Goal: Find specific page/section: Find specific page/section

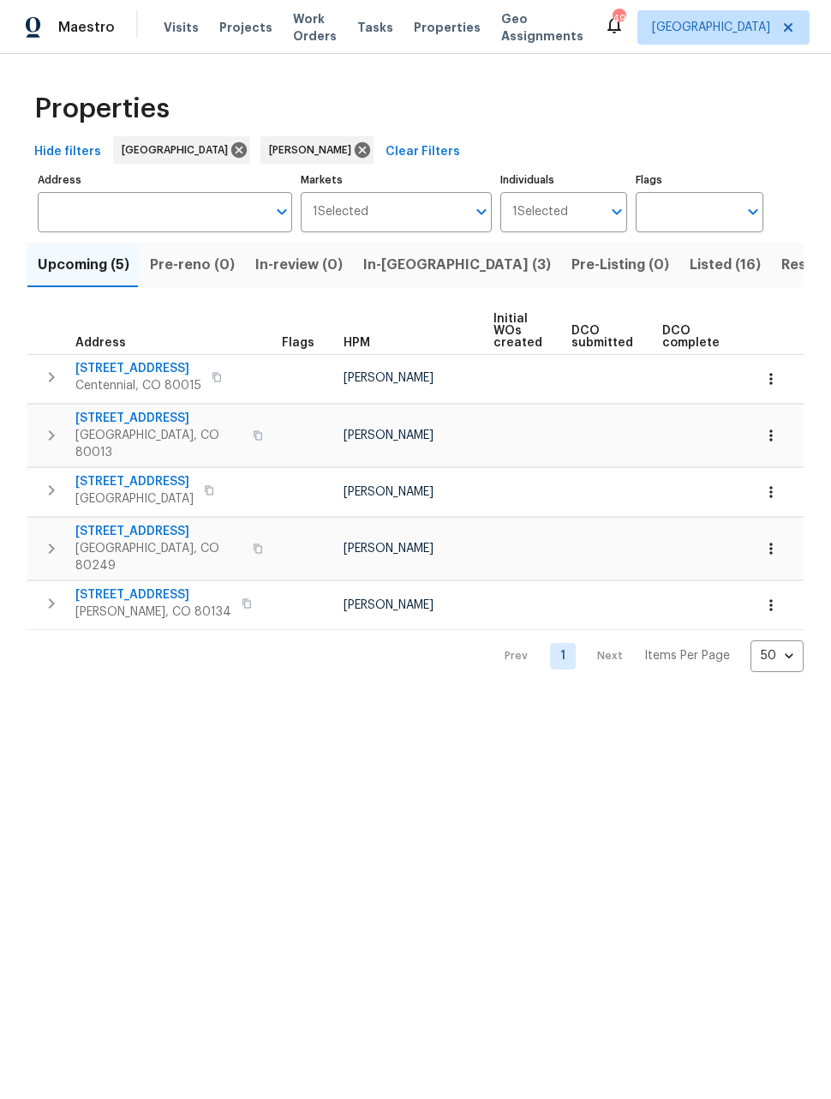
click at [690, 269] on span "Listed (16)" at bounding box center [725, 265] width 71 height 24
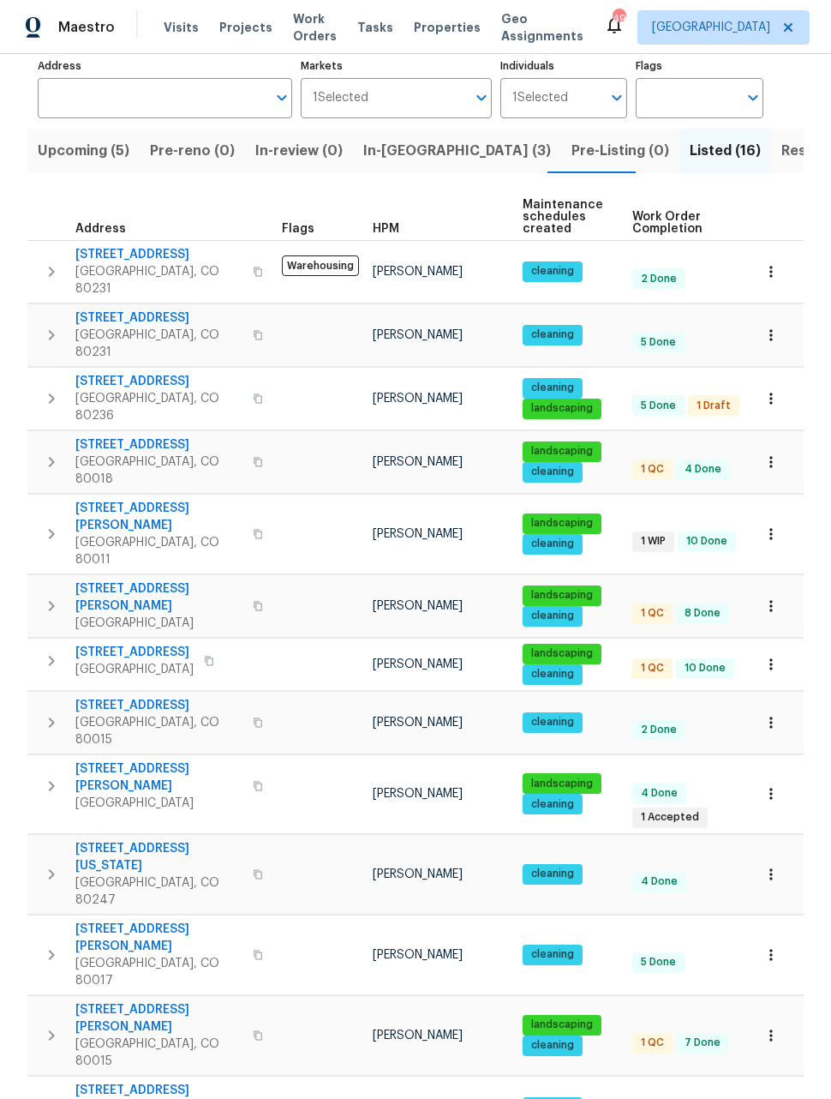
scroll to position [113, 0]
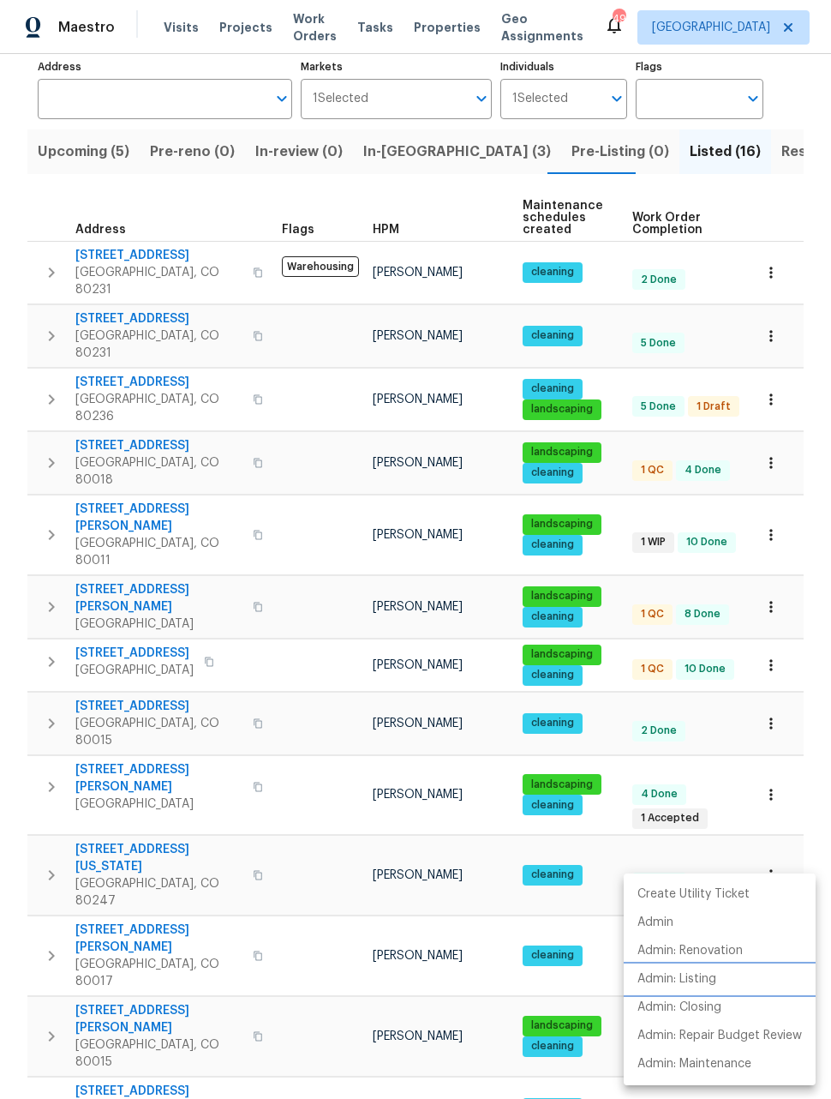
click at [669, 986] on p "Admin: Listing" at bounding box center [677, 979] width 79 height 18
click at [25, 576] on div at bounding box center [415, 549] width 831 height 1099
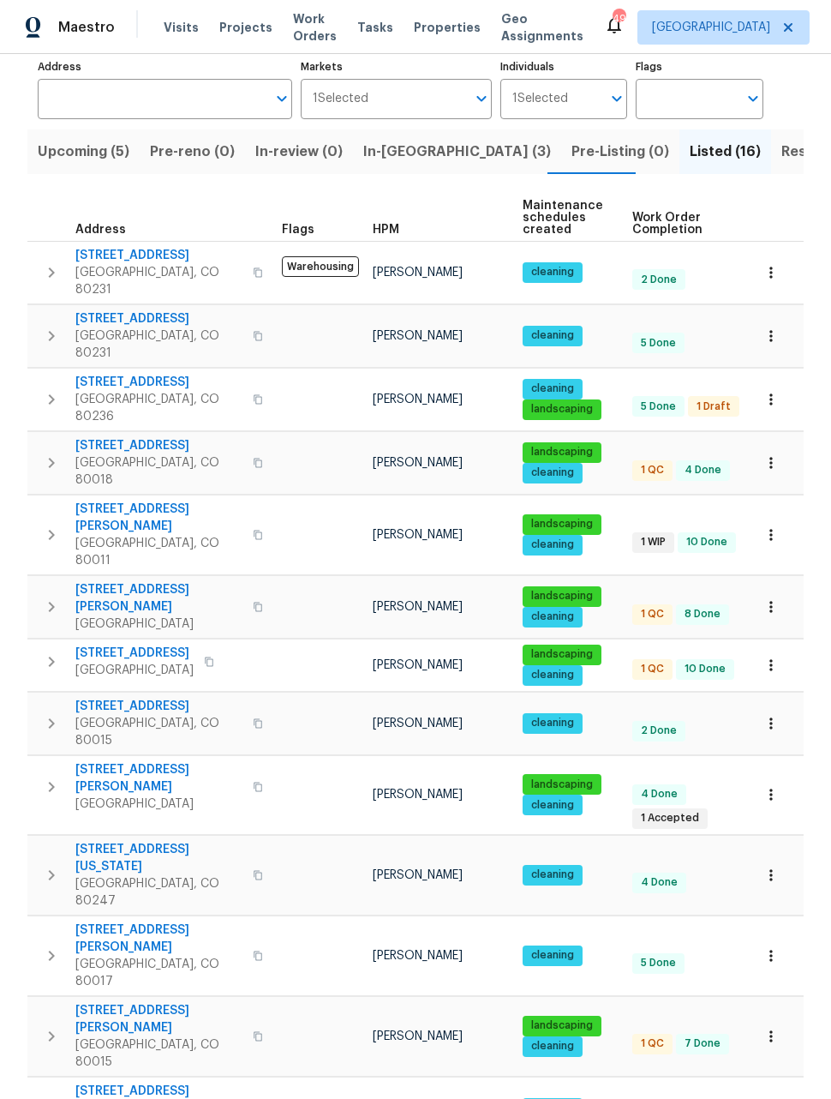
click at [772, 529] on icon "button" at bounding box center [771, 534] width 3 height 11
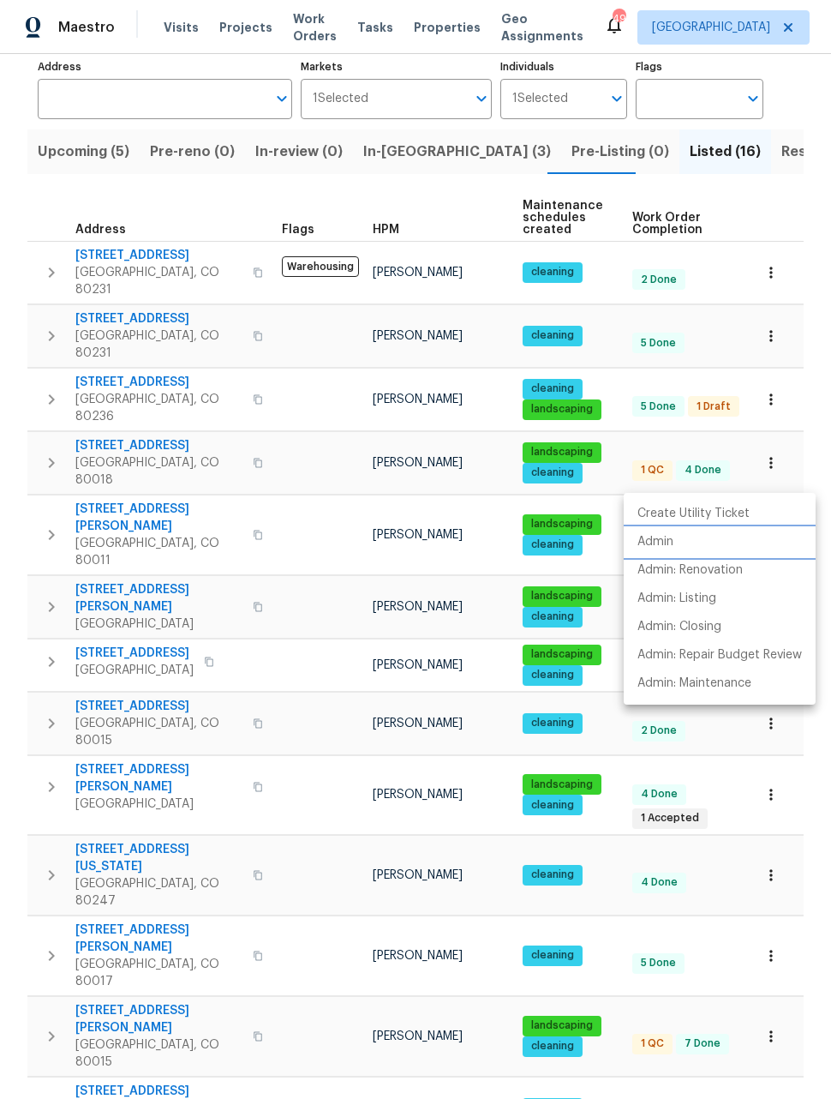
click at [660, 542] on p "Admin" at bounding box center [656, 542] width 36 height 18
click at [805, 225] on div at bounding box center [415, 549] width 831 height 1099
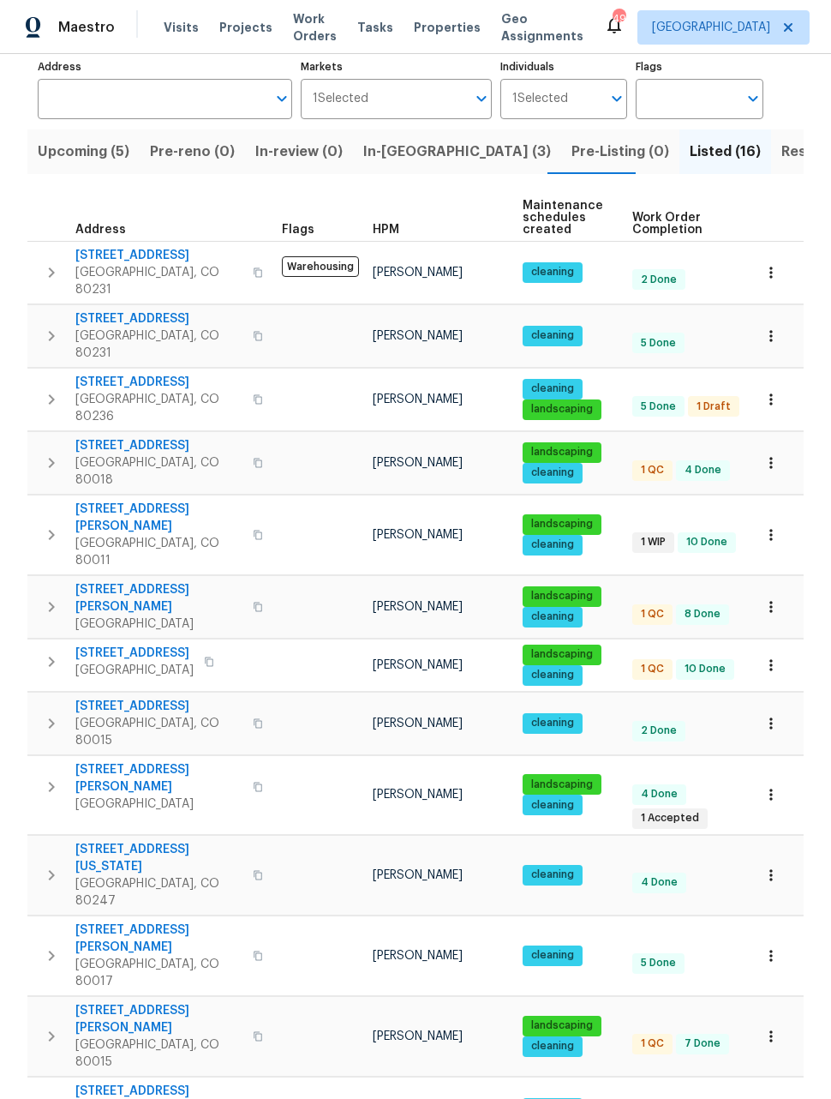
scroll to position [56, 0]
click at [782, 140] on span "Resale (10)" at bounding box center [819, 152] width 75 height 24
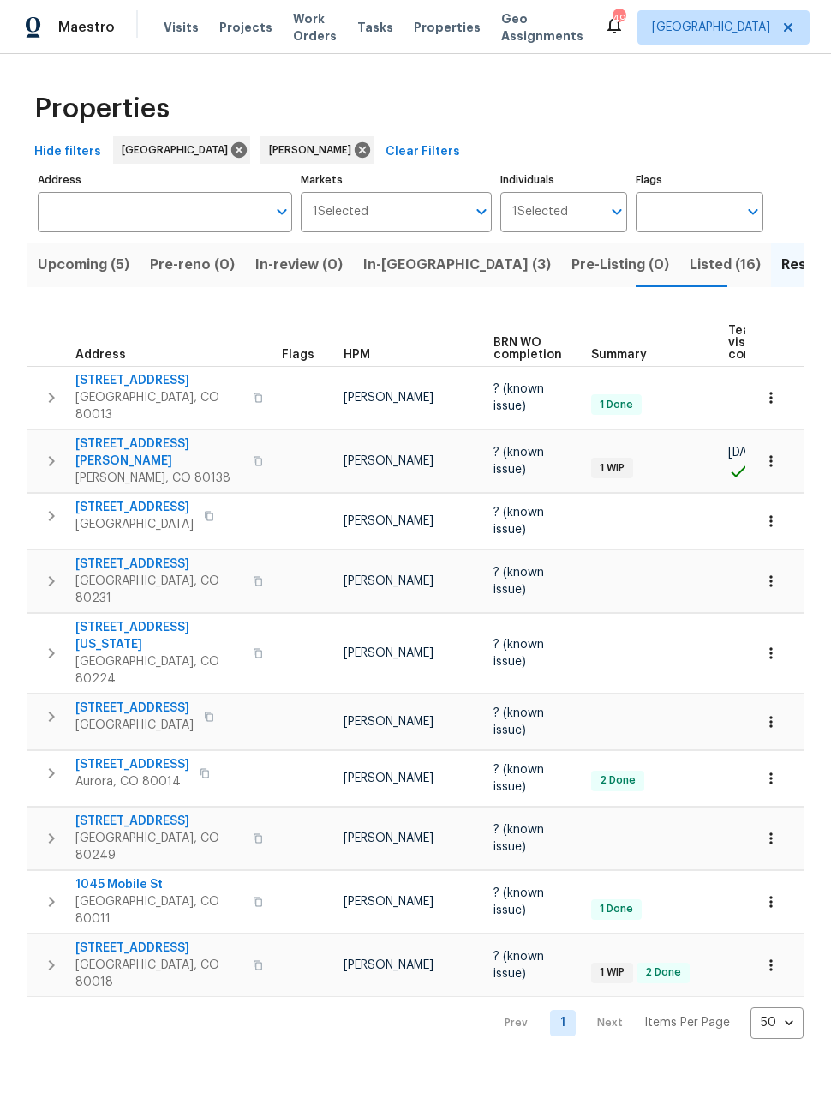
click at [690, 265] on span "Listed (16)" at bounding box center [725, 265] width 71 height 24
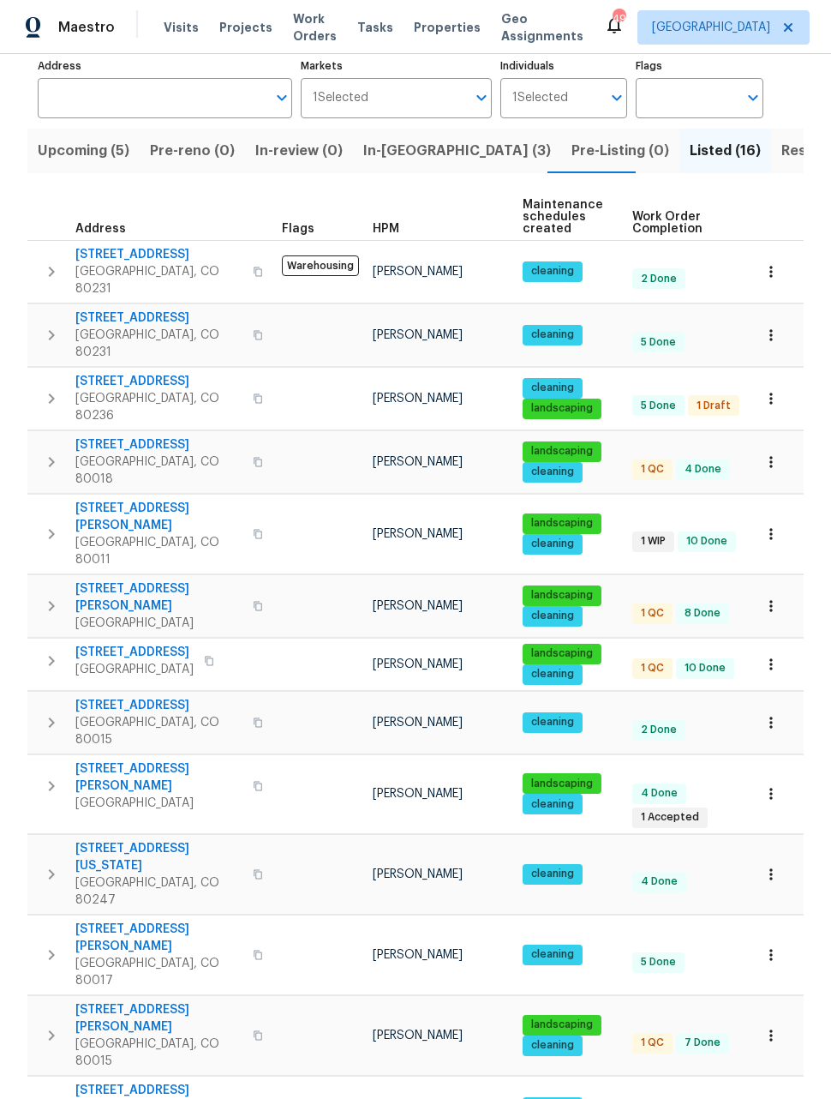
scroll to position [113, 0]
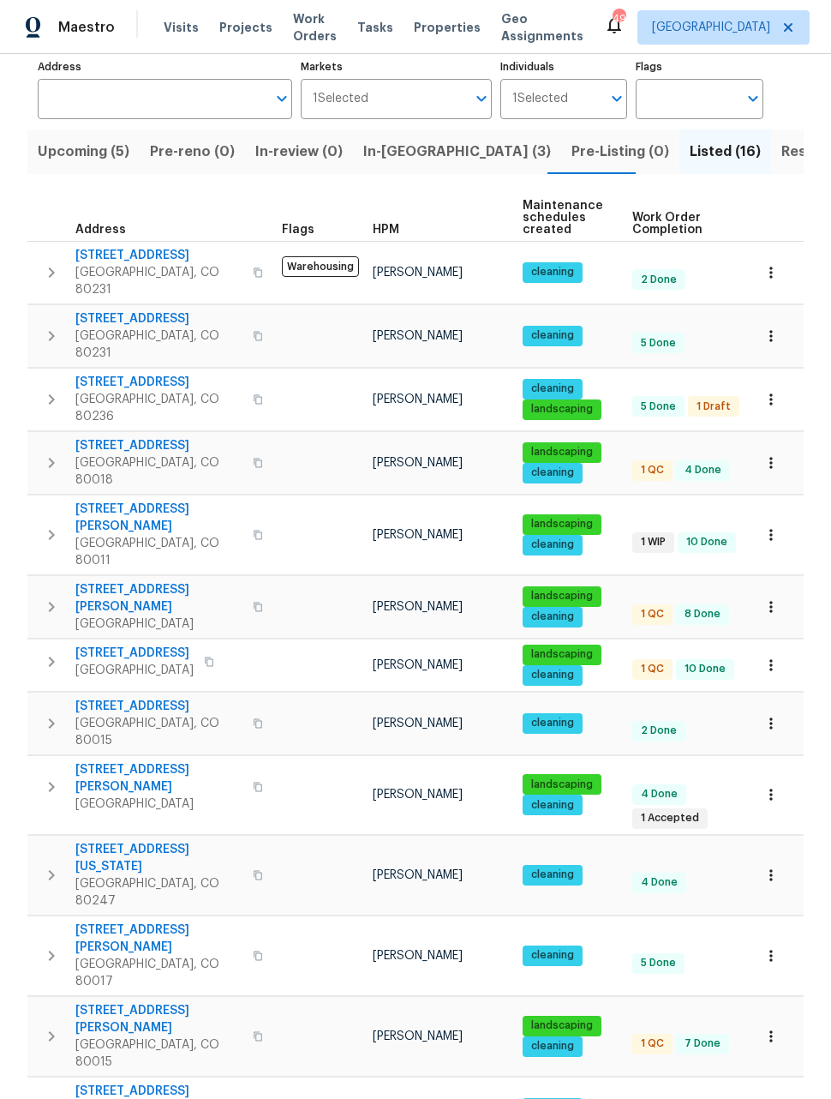
click at [774, 454] on icon "button" at bounding box center [771, 462] width 17 height 17
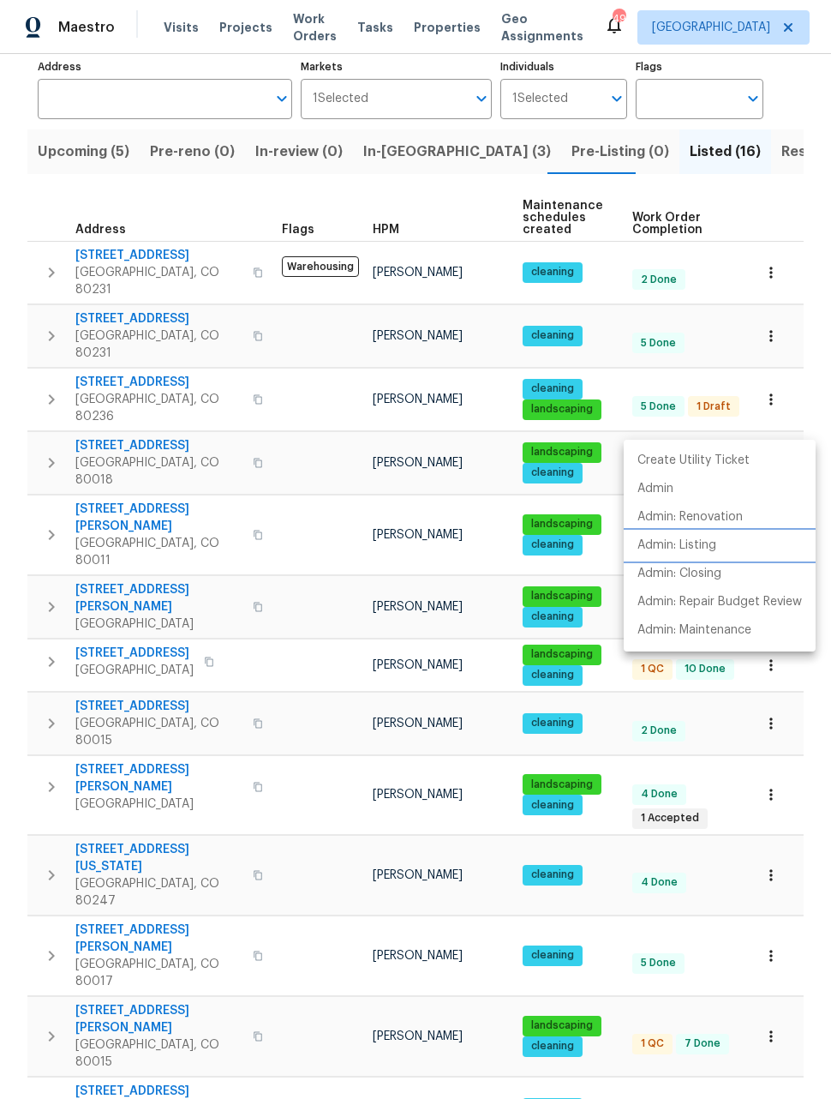
click at [692, 546] on p "Admin: Listing" at bounding box center [677, 545] width 79 height 18
click at [820, 779] on div at bounding box center [415, 549] width 831 height 1099
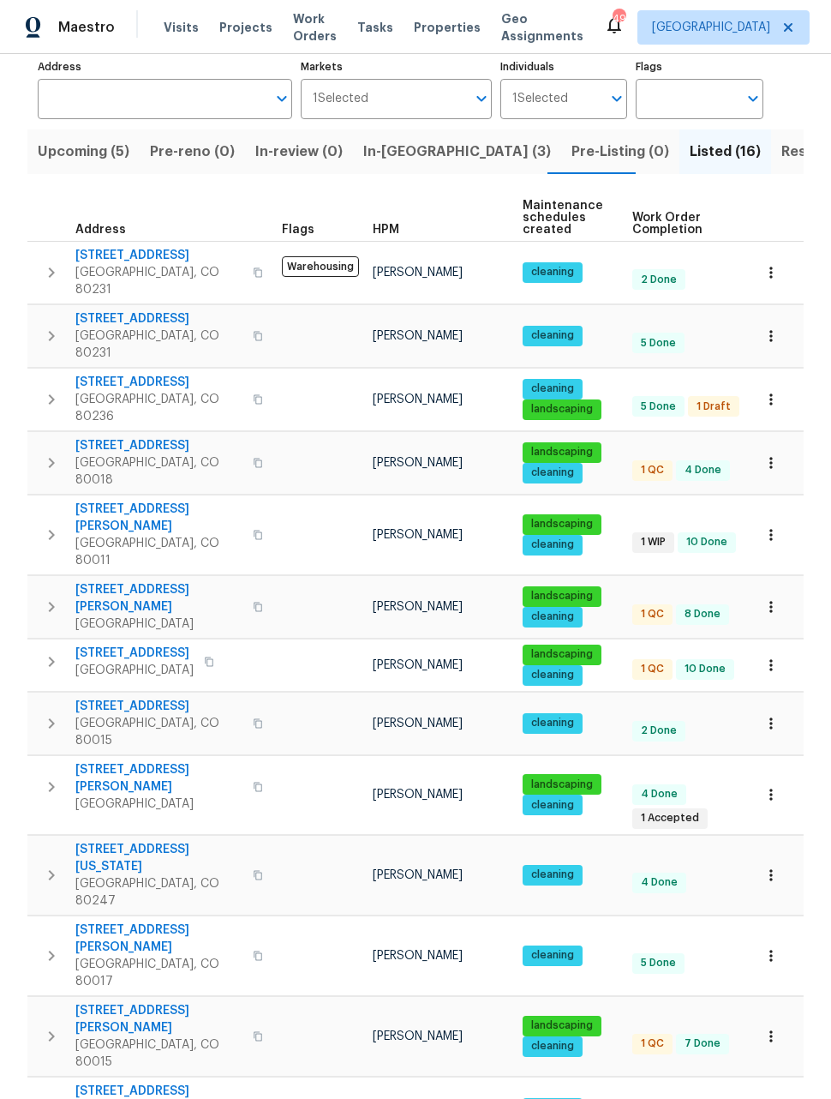
click at [774, 786] on icon "button" at bounding box center [771, 794] width 17 height 17
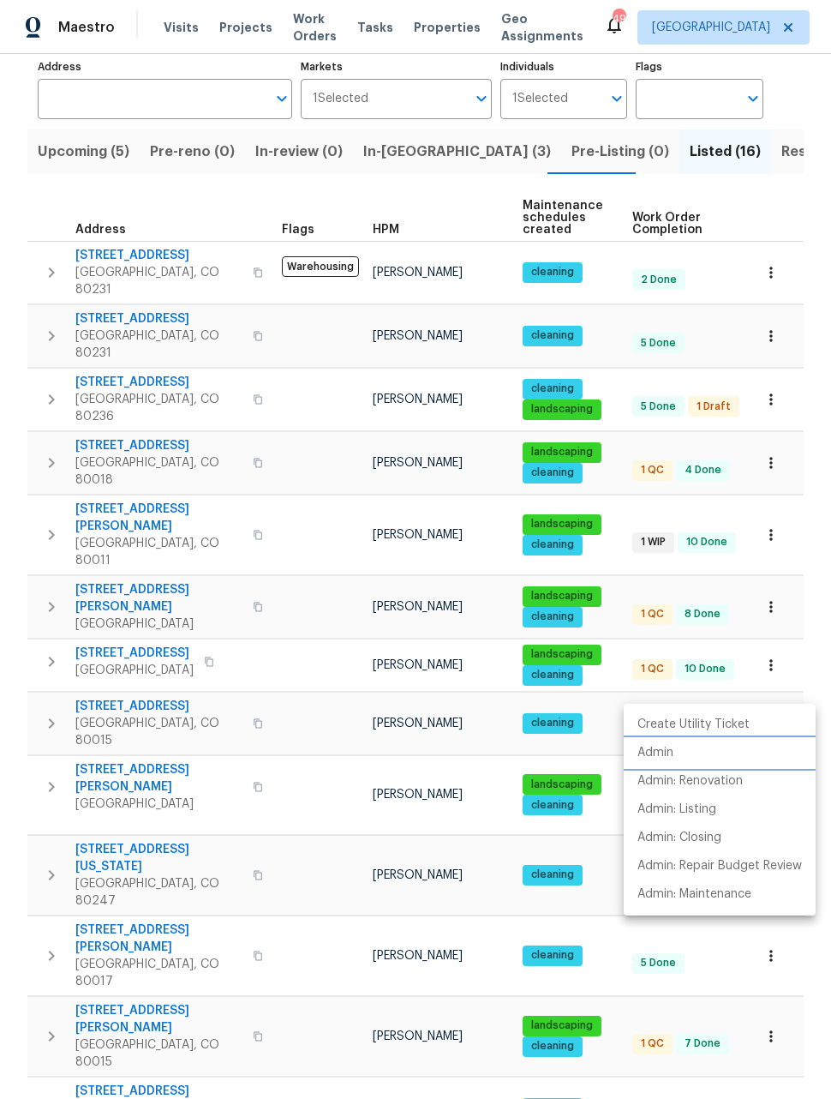
click at [666, 755] on p "Admin" at bounding box center [656, 753] width 36 height 18
click at [819, 998] on div at bounding box center [415, 549] width 831 height 1099
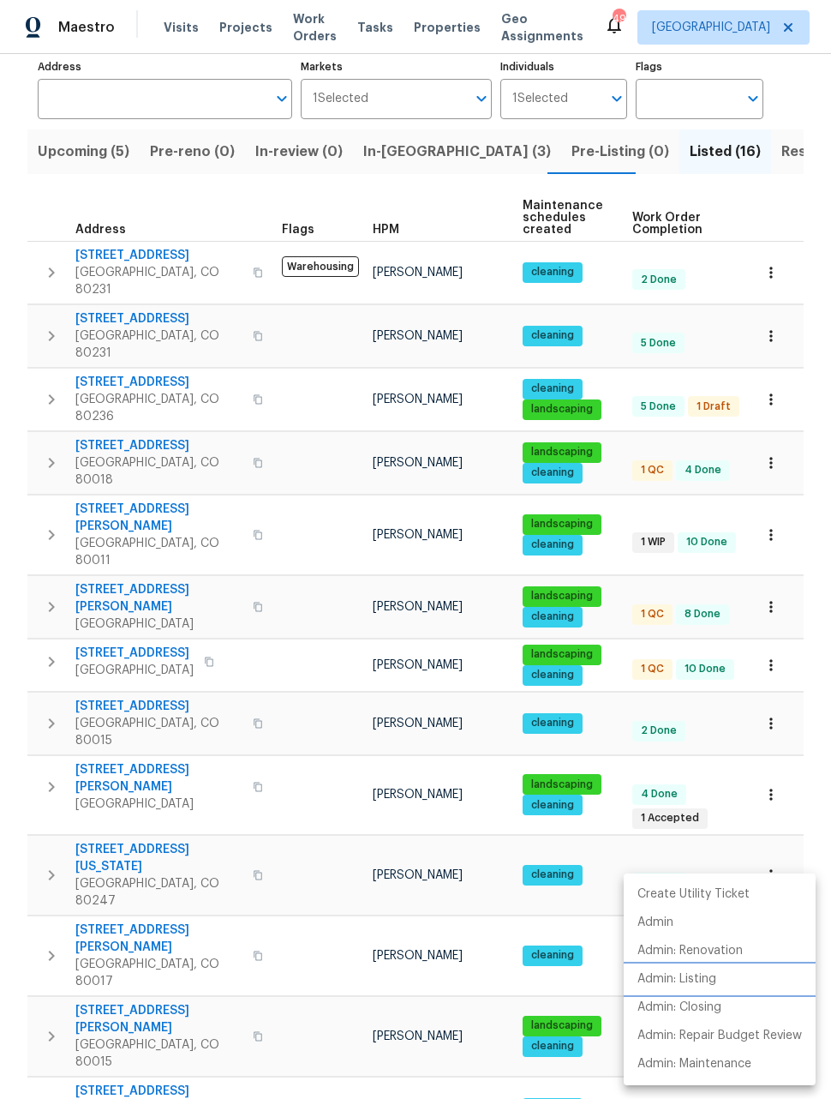
click at [693, 981] on p "Admin: Listing" at bounding box center [677, 979] width 79 height 18
click at [776, 854] on div at bounding box center [415, 549] width 831 height 1099
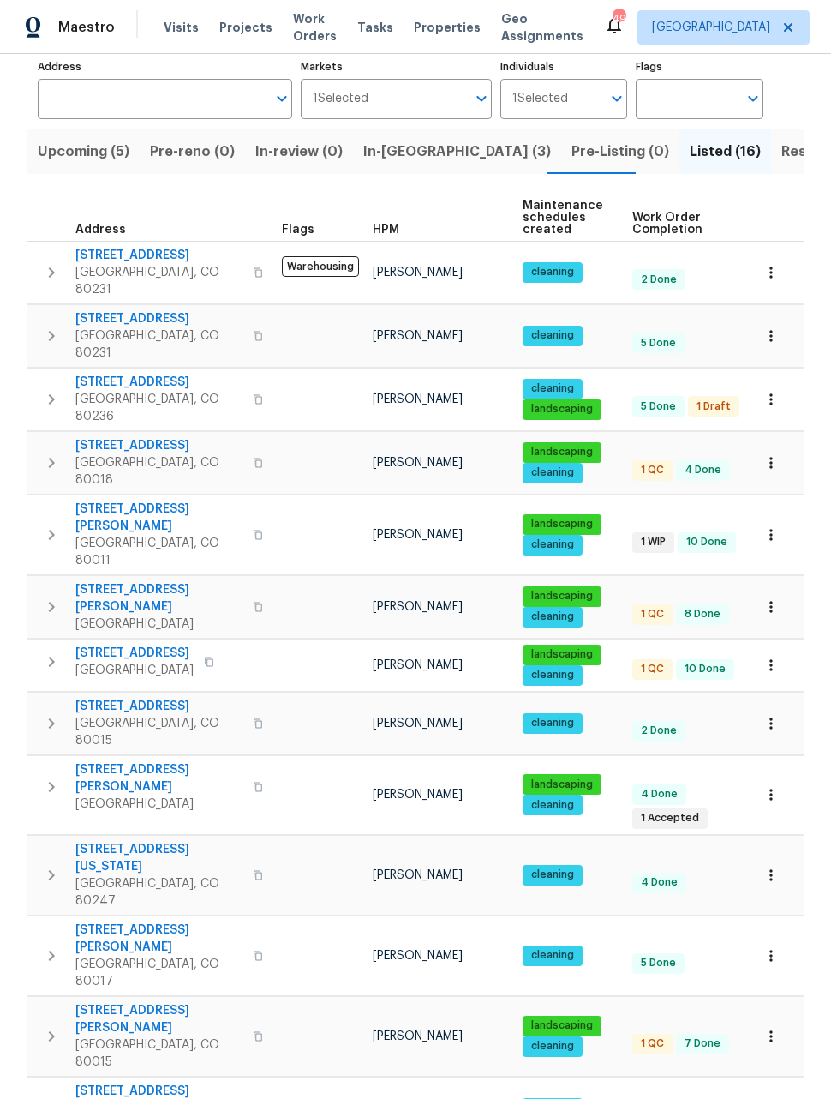
click at [775, 1028] on icon "button" at bounding box center [771, 1036] width 17 height 17
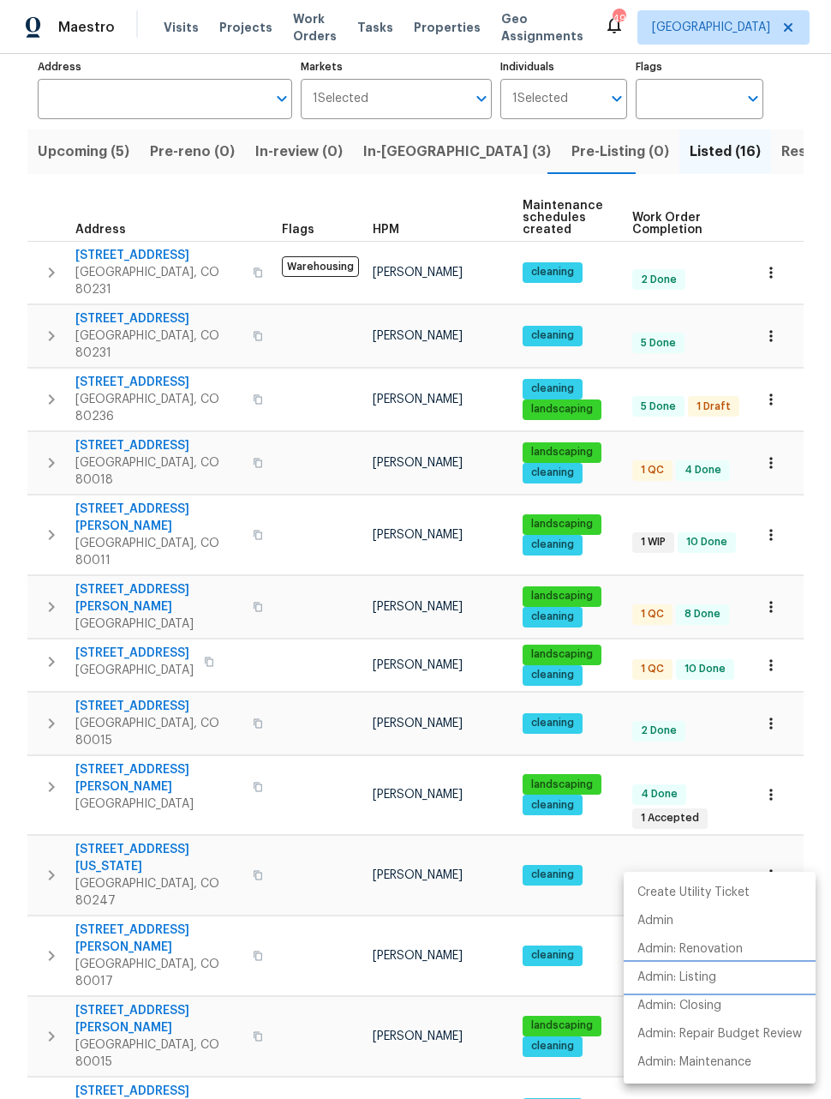
click at [678, 978] on p "Admin: Listing" at bounding box center [677, 977] width 79 height 18
click at [824, 818] on div at bounding box center [415, 549] width 831 height 1099
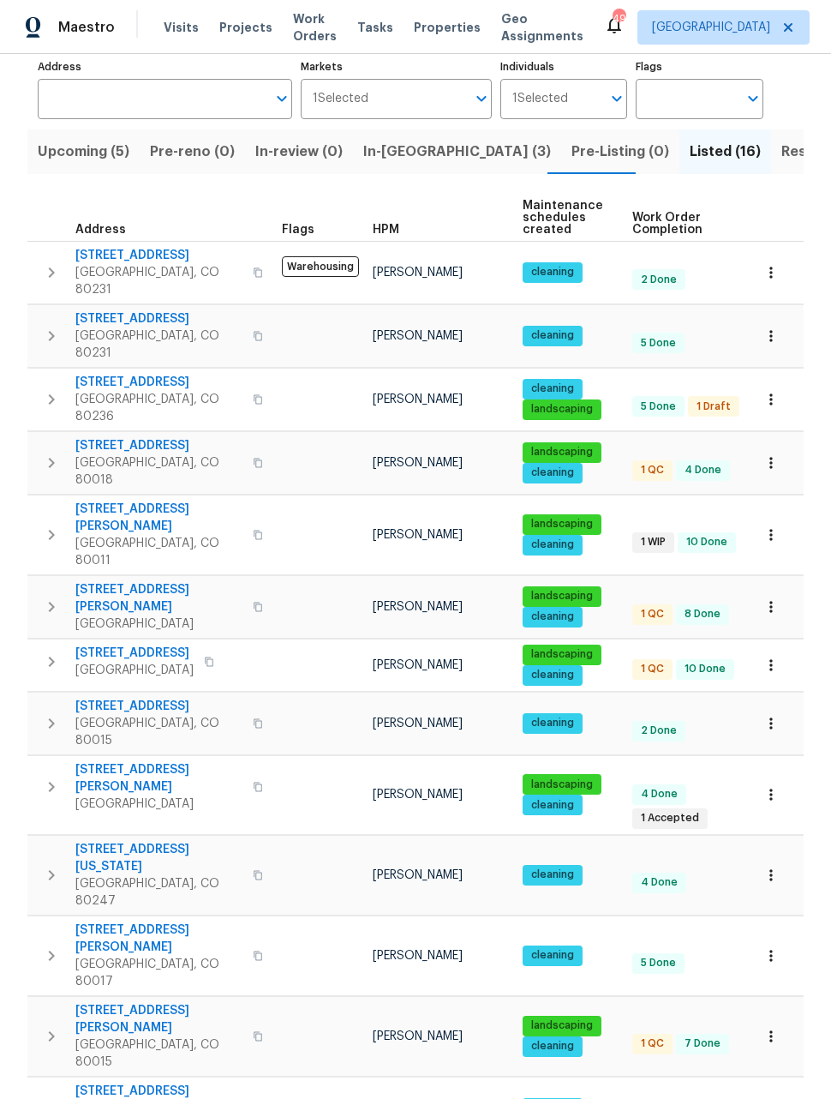
click at [769, 947] on icon "button" at bounding box center [771, 955] width 17 height 17
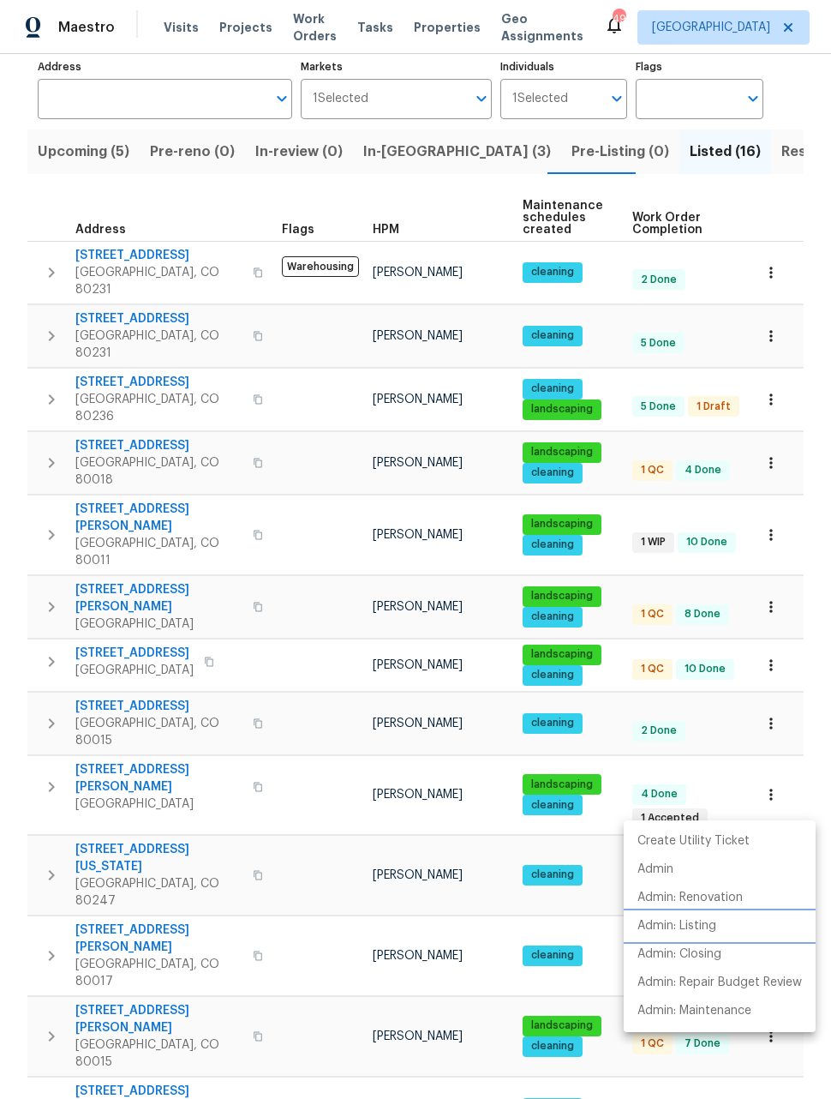
click at [695, 926] on p "Admin: Listing" at bounding box center [677, 926] width 79 height 18
